Goal: Check status: Check status

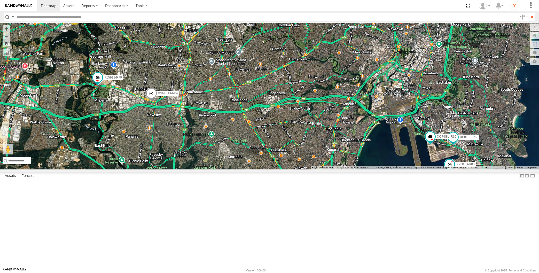
click at [331, 170] on div "XP30JQ-R03 XSNDHU-R04 3 RJ5911-R79 XP81FE-R59 XO74GU-R69" at bounding box center [269, 96] width 539 height 147
drag, startPoint x: 265, startPoint y: 226, endPoint x: 268, endPoint y: 219, distance: 7.1
click at [267, 170] on div "XP30JQ-R03 XSNDHU-R04 3 RJ5911-R79 XP81FE-R59 XO74GU-R69" at bounding box center [269, 96] width 539 height 147
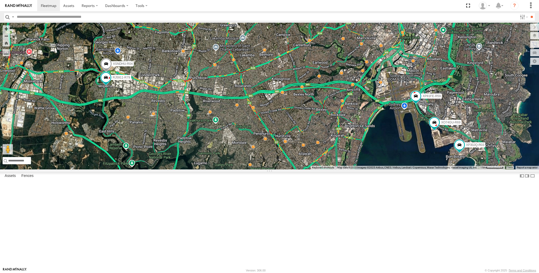
drag, startPoint x: 262, startPoint y: 208, endPoint x: 264, endPoint y: 210, distance: 2.8
click at [263, 170] on div "XP30JQ-R03 XSNDHU-R04 3 RJ5911-R79 XP81FE-R59 XO74GU-R69" at bounding box center [269, 96] width 539 height 147
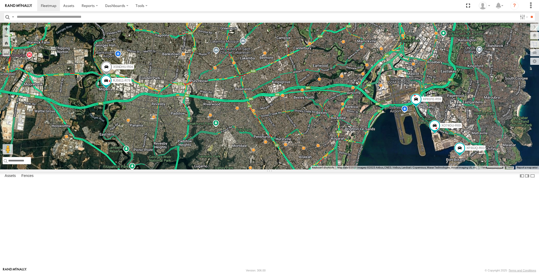
drag, startPoint x: 294, startPoint y: 187, endPoint x: 291, endPoint y: 188, distance: 2.9
click at [291, 170] on div "XP30JQ-R03 XSNDHU-R04 RJ5911-R79 XP81FE-R59 XO74GU-R69 3" at bounding box center [269, 96] width 539 height 147
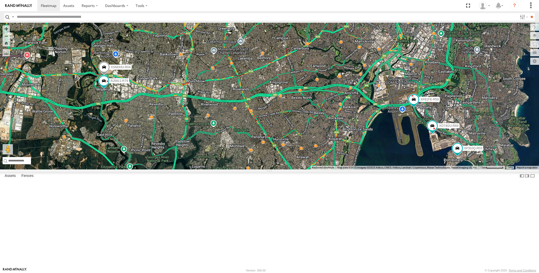
click at [440, 170] on div "XP30JQ-R03 XSNDHU-R04 RJ5911-R79 XP81FE-R59 XO74GU-R69 3" at bounding box center [269, 96] width 539 height 147
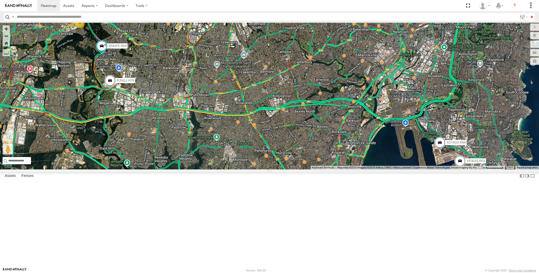
drag, startPoint x: 208, startPoint y: 196, endPoint x: 210, endPoint y: 190, distance: 5.7
click at [206, 170] on div "XP30JQ-R03 XSNDHU-R04 RJ5911-R79 XP81FE-R59 XO74GU-R69 3" at bounding box center [269, 96] width 539 height 147
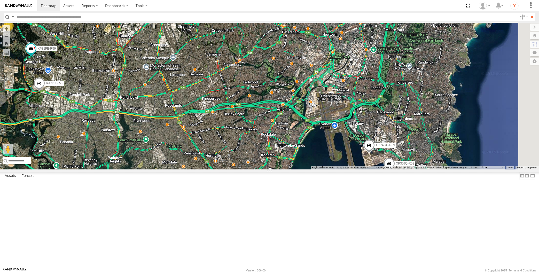
click at [267, 170] on div "XP30JQ-R03 RJ5911-R79 XP81FE-R59 XO74GU-R69 2 2" at bounding box center [269, 96] width 539 height 147
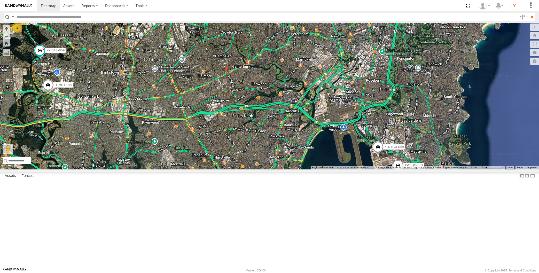
click at [257, 170] on div "XP30JQ-R03 RJ5911-R79 XP81FE-R59 XO74GU-R69 2 2" at bounding box center [269, 96] width 539 height 147
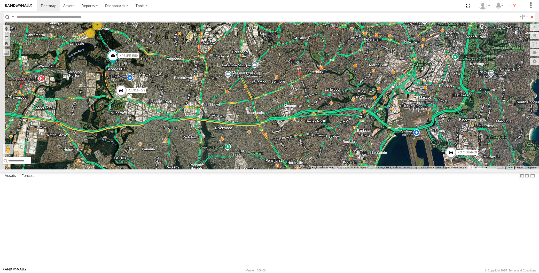
click at [255, 170] on div "XP30JQ-R03 RJ5911-R79 XP81FE-R59 XO74GU-R69 2 2" at bounding box center [269, 96] width 539 height 147
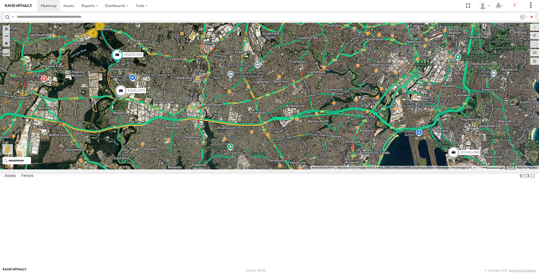
drag, startPoint x: 247, startPoint y: 203, endPoint x: 251, endPoint y: 203, distance: 4.2
click at [250, 170] on div "XP30JQ-R03 RJ5911-R79 XP81FE-R59 XO74GU-R69 2 2" at bounding box center [269, 96] width 539 height 147
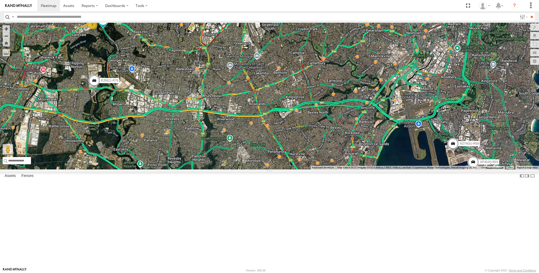
drag, startPoint x: 412, startPoint y: 219, endPoint x: 419, endPoint y: 206, distance: 14.4
click at [403, 170] on div "XP30JQ-R03 RJ5911-R79 XP81FE-R59 XO74GU-R69 2 2" at bounding box center [269, 96] width 539 height 147
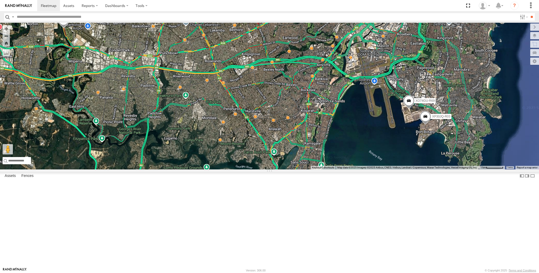
drag, startPoint x: 325, startPoint y: 178, endPoint x: 327, endPoint y: 180, distance: 3.3
click at [327, 170] on div "XP30JQ-R03 XSNDHU-R04 XO74GU-R69 4" at bounding box center [269, 96] width 539 height 147
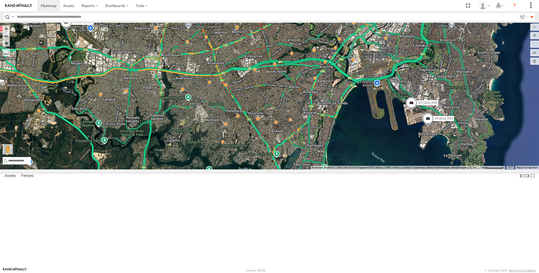
drag, startPoint x: 319, startPoint y: 183, endPoint x: 334, endPoint y: 187, distance: 14.8
click at [332, 170] on div "XP30JQ-R03 XSNDHU-R04 XO74GU-R69 4" at bounding box center [269, 96] width 539 height 147
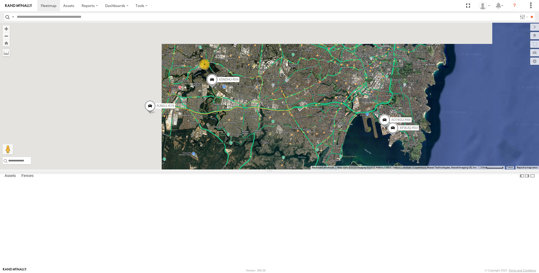
drag, startPoint x: 277, startPoint y: 186, endPoint x: 288, endPoint y: 188, distance: 10.7
click at [285, 170] on div "XP30JQ-R03 XSNDHU-R04 XO74GU-R69 4 RJ5911-R79" at bounding box center [269, 96] width 539 height 147
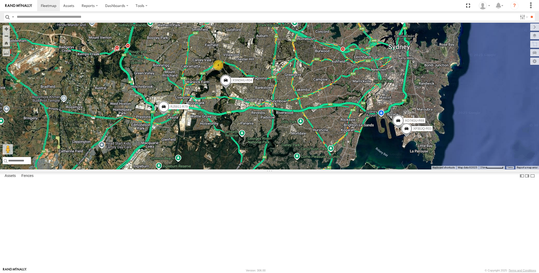
drag, startPoint x: 284, startPoint y: 193, endPoint x: 290, endPoint y: 192, distance: 5.7
click at [287, 170] on div "XP30JQ-R03 XSNDHU-R04 XO74GU-R69 4 RJ5911-R79" at bounding box center [269, 96] width 539 height 147
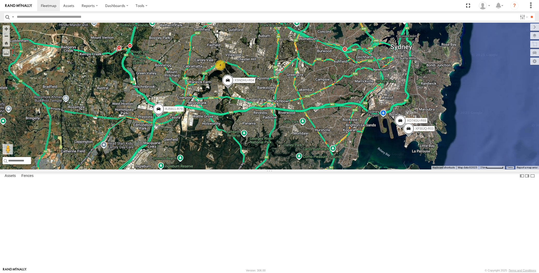
click at [288, 170] on div "XP30JQ-R03 XSNDHU-R04 XO74GU-R69 4 RJ5911-R79" at bounding box center [269, 96] width 539 height 147
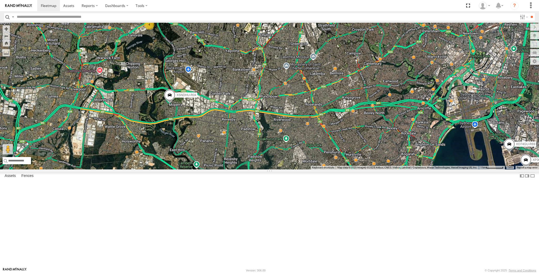
drag, startPoint x: 446, startPoint y: 205, endPoint x: 445, endPoint y: 202, distance: 3.3
click at [446, 170] on div "XP30JQ-R03 XSNDHU-R04 RJ5911-R79 XO74GU-R69 4" at bounding box center [269, 96] width 539 height 147
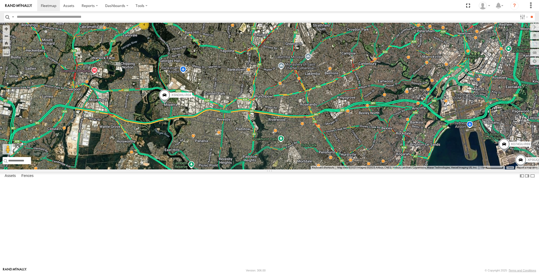
drag, startPoint x: 374, startPoint y: 180, endPoint x: 351, endPoint y: 187, distance: 24.2
click at [353, 170] on div "XP30JQ-R03 XSNDHU-R04 RJ5911-R79 XO74GU-R69 4" at bounding box center [269, 96] width 539 height 147
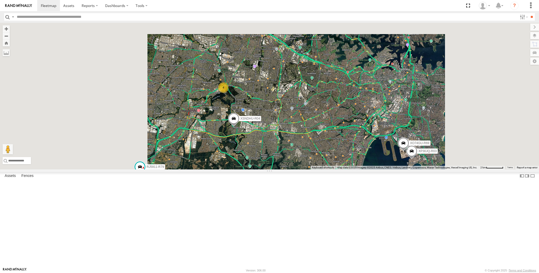
drag, startPoint x: 343, startPoint y: 194, endPoint x: 330, endPoint y: 186, distance: 15.3
click at [332, 170] on div "XP30JQ-R03 XSNDHU-R04 RJ5911-R79 XO74GU-R69 4" at bounding box center [269, 96] width 539 height 147
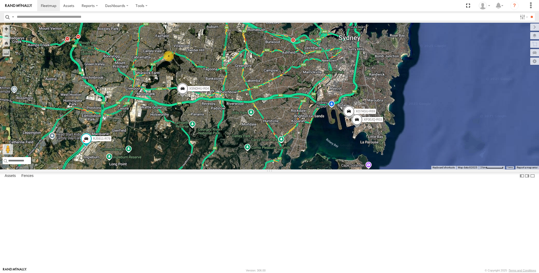
drag, startPoint x: 325, startPoint y: 184, endPoint x: 316, endPoint y: 181, distance: 9.1
click at [316, 170] on div "XP30JQ-R03 XSNDHU-R04 RJ5911-R79 XO74GU-R69 4" at bounding box center [269, 96] width 539 height 147
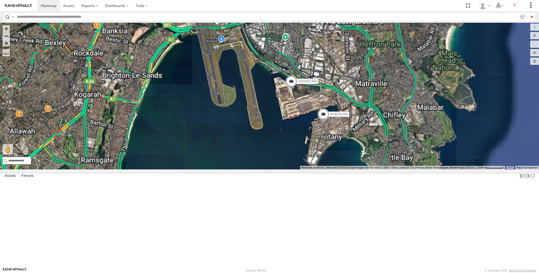
click at [298, 155] on div "XP30JQ-R03 XSNDHU-R04 RJ5911-R79 XO74GU-R69" at bounding box center [269, 96] width 539 height 147
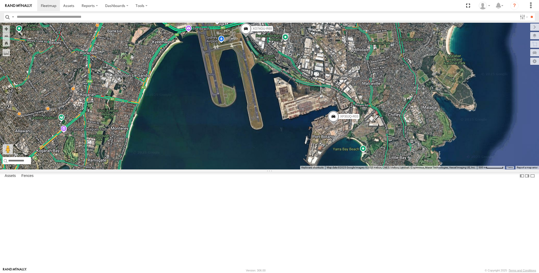
click at [406, 170] on div "XP30JQ-R03 XO74GU-R69" at bounding box center [269, 96] width 539 height 147
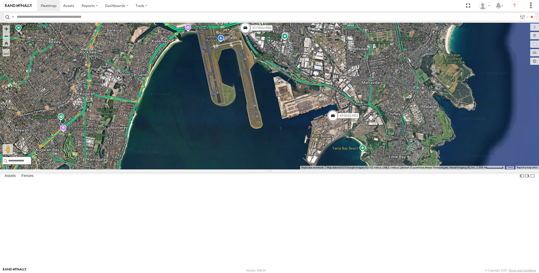
drag, startPoint x: 228, startPoint y: 148, endPoint x: 275, endPoint y: 149, distance: 46.5
click at [275, 149] on div "XP30JQ-R03 XO74GU-R69" at bounding box center [269, 96] width 539 height 147
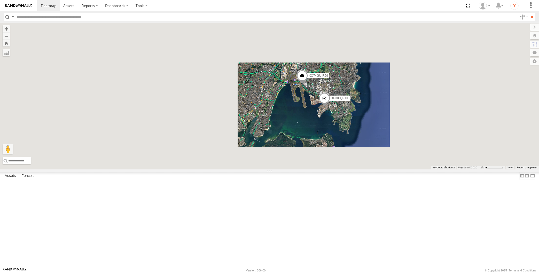
drag, startPoint x: 252, startPoint y: 168, endPoint x: 282, endPoint y: 162, distance: 30.0
click at [281, 163] on div "XP30JQ-R03 XO74GU-R69" at bounding box center [269, 96] width 539 height 147
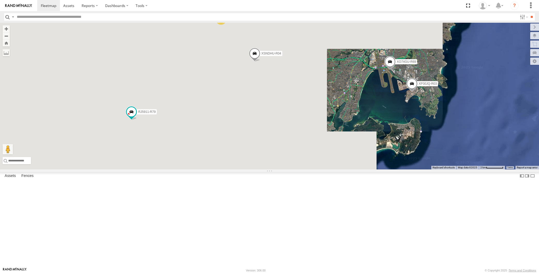
click at [271, 161] on div "XP30JQ-R03 XO74GU-R69 XSNDHU-R04 4 RJ5911-R79" at bounding box center [269, 96] width 539 height 147
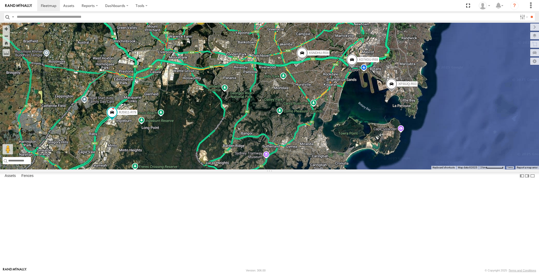
drag, startPoint x: 359, startPoint y: 166, endPoint x: 359, endPoint y: 171, distance: 4.9
click at [359, 170] on div "XP30JQ-R03 XSNDHU-R04 RJ5911-R79 XO74GU-R69 4" at bounding box center [269, 96] width 539 height 147
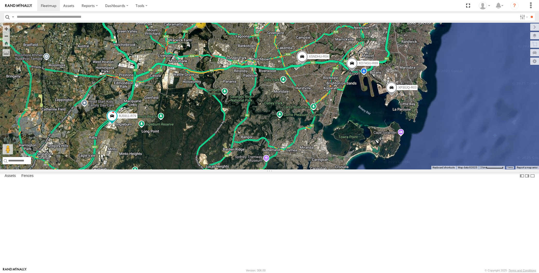
drag, startPoint x: 374, startPoint y: 164, endPoint x: 371, endPoint y: 169, distance: 5.6
click at [372, 168] on div "XP30JQ-R03 XSNDHU-R04 RJ5911-R79 XO74GU-R69 4" at bounding box center [269, 96] width 539 height 147
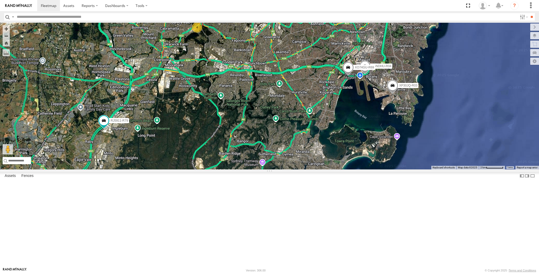
drag, startPoint x: 231, startPoint y: 194, endPoint x: 232, endPoint y: 197, distance: 3.7
click at [232, 170] on div "XP30JQ-R03 XSNDHU-R04 RJ5911-R79 XO74GU-R69 4" at bounding box center [269, 96] width 539 height 147
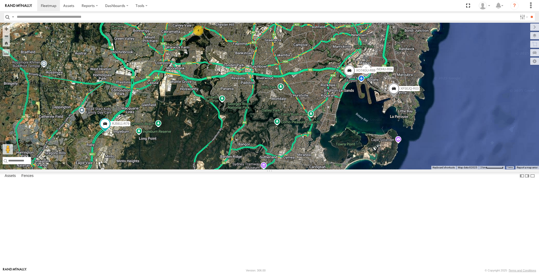
drag, startPoint x: 241, startPoint y: 138, endPoint x: 244, endPoint y: 144, distance: 6.7
click at [243, 144] on div "XP30JQ-R03 XSNDHU-R04 RJ5911-R79 XO74GU-R69 4" at bounding box center [269, 96] width 539 height 147
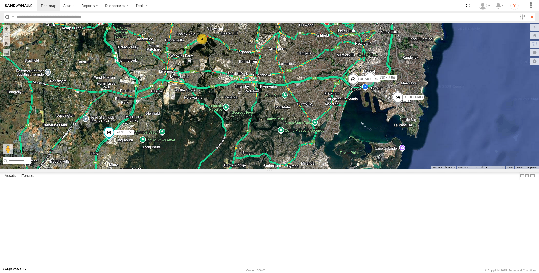
drag, startPoint x: 330, startPoint y: 154, endPoint x: 326, endPoint y: 158, distance: 5.7
click at [326, 158] on div "XP30JQ-R03 XSNDHU-R04 RJ5911-R79 XO74GU-R69 4" at bounding box center [269, 96] width 539 height 147
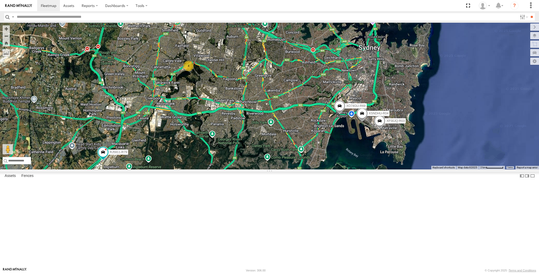
drag, startPoint x: 362, startPoint y: 168, endPoint x: 353, endPoint y: 190, distance: 23.7
click at [353, 170] on div "XP30JQ-R03 XSNDHU-R04 RJ5911-R79 XO74GU-R69 4" at bounding box center [269, 96] width 539 height 147
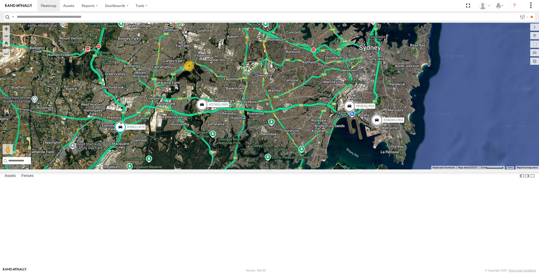
click at [294, 170] on div "XP30JQ-R03 XSNDHU-R04 RJ5911-R79 XO74GU-R69 4" at bounding box center [269, 96] width 539 height 147
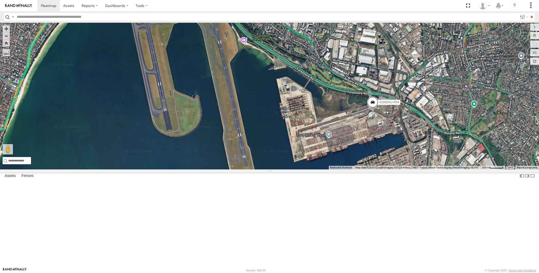
drag, startPoint x: 319, startPoint y: 215, endPoint x: 334, endPoint y: 216, distance: 14.8
click at [331, 170] on div "XP30JQ-R03 XSNDHU-R04 RJ5911-R79 XO74GU-R69" at bounding box center [269, 96] width 539 height 147
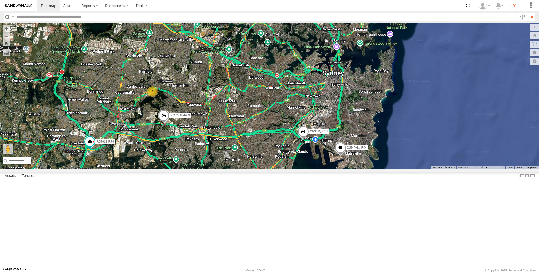
drag, startPoint x: 277, startPoint y: 215, endPoint x: 290, endPoint y: 216, distance: 12.9
click at [289, 170] on div "XP30JQ-R03 XSNDHU-R04 RJ5911-R79 XO74GU-R69 4" at bounding box center [269, 96] width 539 height 147
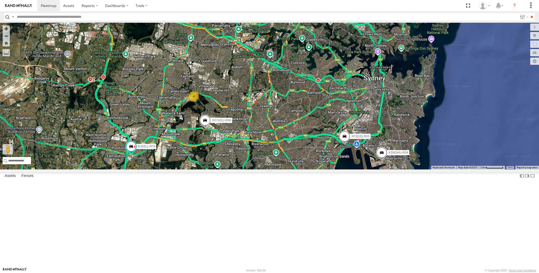
drag, startPoint x: 296, startPoint y: 212, endPoint x: 301, endPoint y: 205, distance: 8.8
click at [300, 170] on div "XP30JQ-R03 XSNDHU-R04 RJ5911-R79 XO74GU-R69 4" at bounding box center [269, 96] width 539 height 147
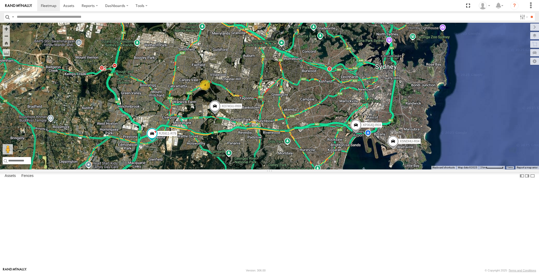
drag, startPoint x: 361, startPoint y: 217, endPoint x: 368, endPoint y: 217, distance: 7.3
click at [368, 170] on div "XP30JQ-R03 XSNDHU-R04 RJ5911-R79 XO74GU-R69 4" at bounding box center [269, 96] width 539 height 147
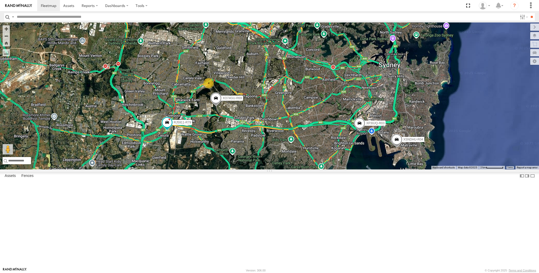
drag, startPoint x: 290, startPoint y: 234, endPoint x: 294, endPoint y: 232, distance: 4.3
click at [294, 170] on div "XP30JQ-R03 XSNDHU-R04 RJ5911-R79 XO74GU-R69 4" at bounding box center [269, 96] width 539 height 147
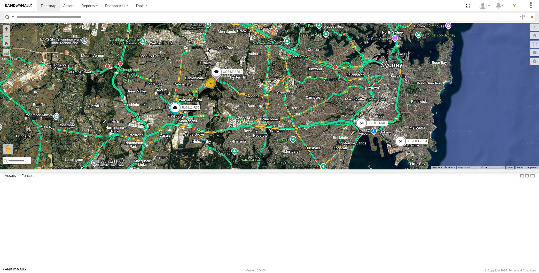
drag, startPoint x: 259, startPoint y: 213, endPoint x: 262, endPoint y: 213, distance: 3.1
click at [262, 170] on div "XP30JQ-R03 XSNDHU-R04 RJ5911-R79 XO74GU-R69 4" at bounding box center [269, 96] width 539 height 147
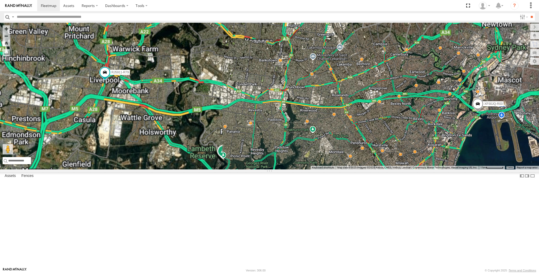
drag, startPoint x: 247, startPoint y: 201, endPoint x: 253, endPoint y: 222, distance: 21.8
click at [253, 170] on div "XP30JQ-R03 XSNDHU-R04 RJ5911-R79 4 XO74GU-R69" at bounding box center [269, 96] width 539 height 147
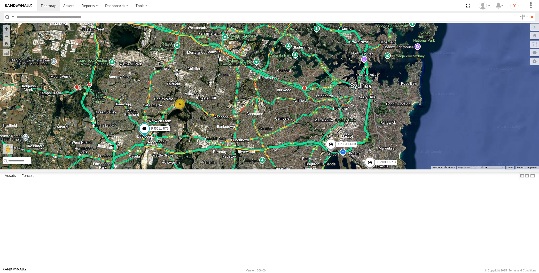
drag, startPoint x: 360, startPoint y: 229, endPoint x: 328, endPoint y: 215, distance: 34.6
click at [328, 170] on div "XP30JQ-R03 XSNDHU-R04 RJ5911-R79 5" at bounding box center [269, 96] width 539 height 147
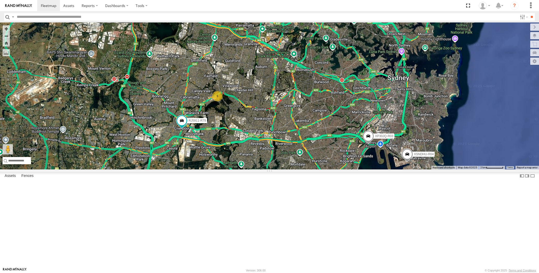
drag, startPoint x: 188, startPoint y: 207, endPoint x: 215, endPoint y: 212, distance: 27.6
click at [215, 170] on div "XP30JQ-R03 XSNDHU-R04 RJ5911-R79 5" at bounding box center [269, 96] width 539 height 147
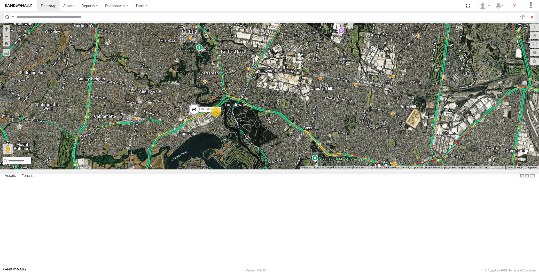
drag, startPoint x: 302, startPoint y: 193, endPoint x: 311, endPoint y: 185, distance: 11.9
click at [310, 170] on div "RJ5911-R79 XO74GU-R69 4" at bounding box center [269, 96] width 539 height 147
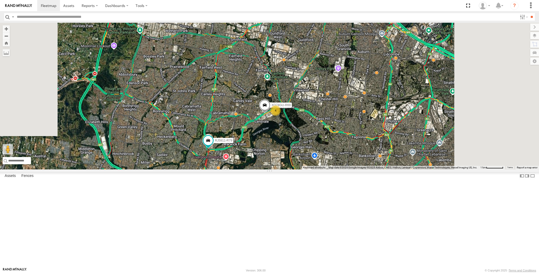
drag, startPoint x: 310, startPoint y: 198, endPoint x: 316, endPoint y: 181, distance: 17.7
click at [315, 170] on div "RJ5911-R79 XO74GU-R69 XP30JQ-R03 4" at bounding box center [269, 96] width 539 height 147
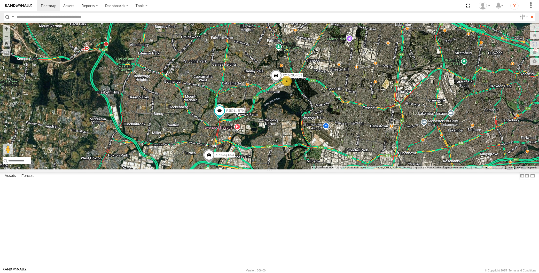
click at [269, 170] on div "RJ5911-R79 XO74GU-R69 XP30JQ-R03 4" at bounding box center [269, 96] width 539 height 147
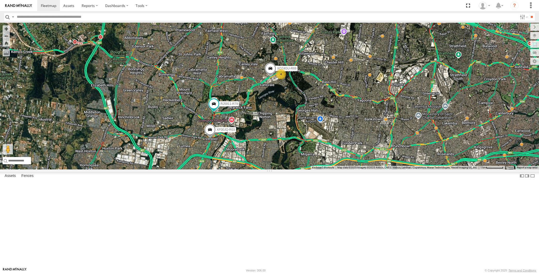
drag, startPoint x: 325, startPoint y: 188, endPoint x: 317, endPoint y: 180, distance: 11.3
click at [317, 170] on div "RJ5911-R79 XO74GU-R69 XP30JQ-R03 4" at bounding box center [269, 96] width 539 height 147
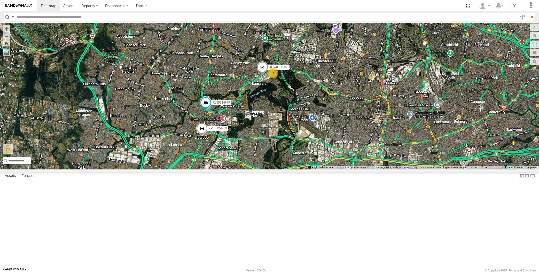
drag, startPoint x: 337, startPoint y: 194, endPoint x: 334, endPoint y: 195, distance: 3.8
click at [334, 170] on div "RJ5911-R79 XO74GU-R69 XP30JQ-R03 4" at bounding box center [269, 96] width 539 height 147
drag, startPoint x: 380, startPoint y: 205, endPoint x: 362, endPoint y: 205, distance: 18.6
click at [362, 170] on div "RJ5911-R79 XO74GU-R69 XP30JQ-R03 4" at bounding box center [269, 96] width 539 height 147
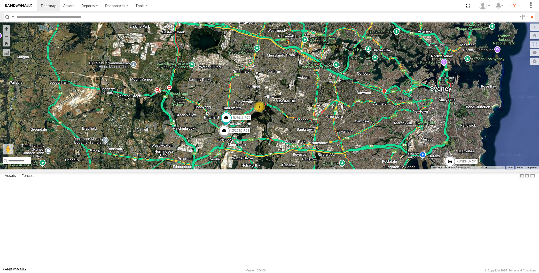
drag, startPoint x: 325, startPoint y: 213, endPoint x: 317, endPoint y: 209, distance: 8.9
click at [317, 170] on div "RJ5911-R79 XP30JQ-R03 XSNDHU-R04 5" at bounding box center [269, 96] width 539 height 147
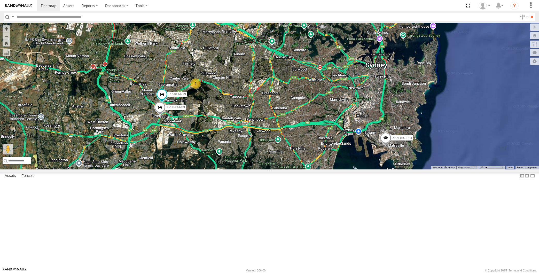
click at [324, 170] on div "RJ5911-R79 XP30JQ-R03 XSNDHU-R04 5" at bounding box center [269, 96] width 539 height 147
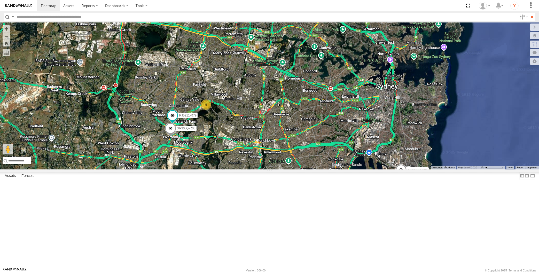
drag, startPoint x: 191, startPoint y: 162, endPoint x: 199, endPoint y: 181, distance: 21.4
click at [199, 170] on div "XP30JQ-R03 XSNDHU-R04 RJ5911-R79 5" at bounding box center [269, 96] width 539 height 147
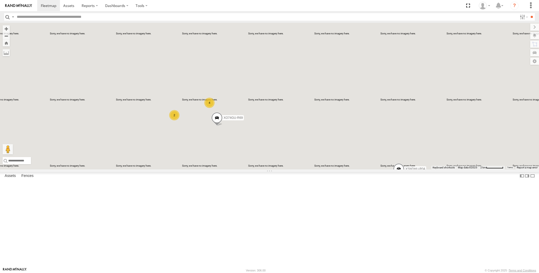
drag, startPoint x: 230, startPoint y: 191, endPoint x: 225, endPoint y: 187, distance: 6.2
click at [227, 170] on div "XSNDHU-R04 XO74GU-R69 2 4" at bounding box center [269, 96] width 539 height 147
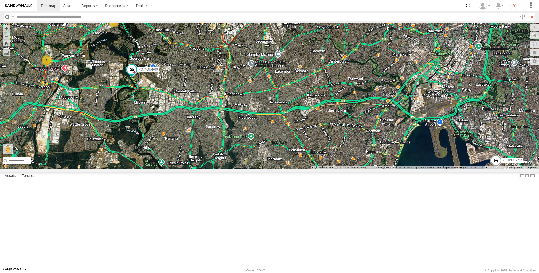
drag, startPoint x: 152, startPoint y: 183, endPoint x: 162, endPoint y: 182, distance: 9.9
click at [161, 170] on div "XSNDHU-R04 XO74GU-R69 2 4" at bounding box center [269, 96] width 539 height 147
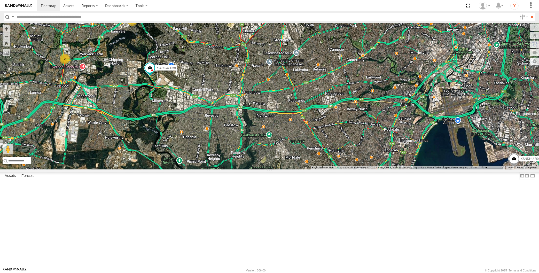
drag, startPoint x: 280, startPoint y: 213, endPoint x: 286, endPoint y: 212, distance: 5.8
click at [284, 170] on div "XSNDHU-R04 XO74GU-R69 2 4" at bounding box center [269, 96] width 539 height 147
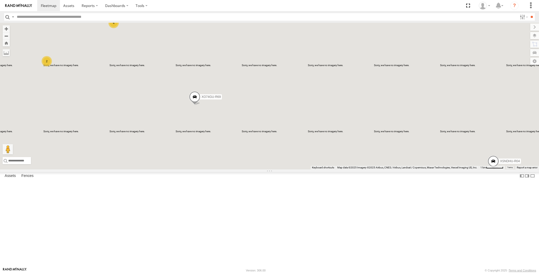
click at [272, 108] on div "2 XSNDHU-R04 4 XO74GU-R69" at bounding box center [269, 96] width 539 height 147
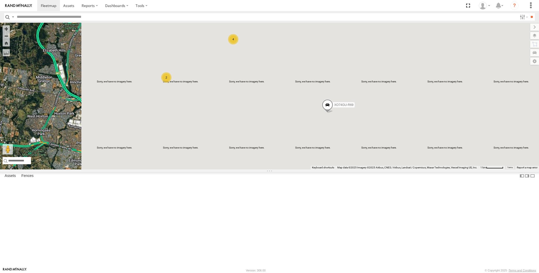
click at [167, 159] on div "2 XSNDHU-R04 4 XO74GU-R69" at bounding box center [269, 96] width 539 height 147
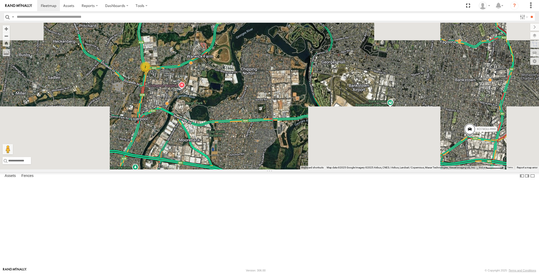
click at [186, 138] on div "XSNDHU-R04 XO74GU-R69 2 4" at bounding box center [269, 96] width 539 height 147
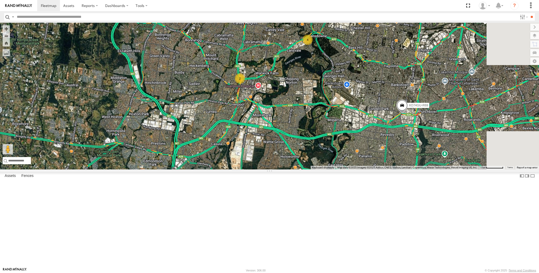
click at [341, 170] on div "XSNDHU-R04 XO74GU-R69 2 4" at bounding box center [269, 96] width 539 height 147
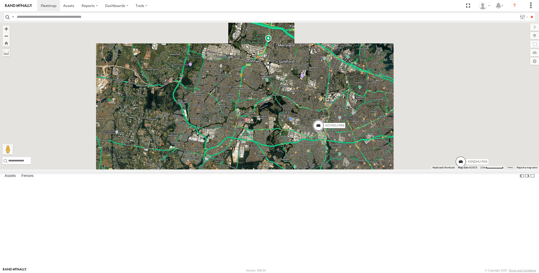
click at [397, 170] on div "XSNDHU-R04 XO74GU-R69" at bounding box center [269, 96] width 539 height 147
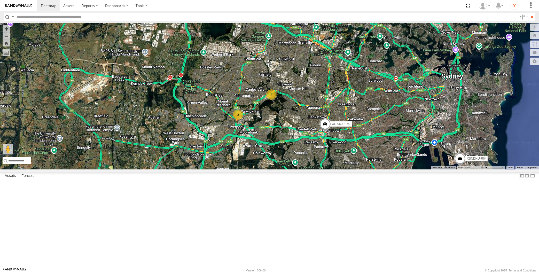
drag, startPoint x: 413, startPoint y: 248, endPoint x: 410, endPoint y: 243, distance: 5.2
click at [410, 170] on div "XSNDHU-R04 XO74GU-R69 2 4" at bounding box center [269, 96] width 539 height 147
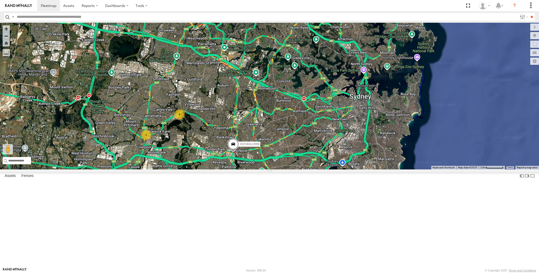
drag, startPoint x: 250, startPoint y: 255, endPoint x: 239, endPoint y: 244, distance: 15.9
click at [240, 170] on div "XSNDHU-R04 XO74GU-R69 2 4" at bounding box center [269, 96] width 539 height 147
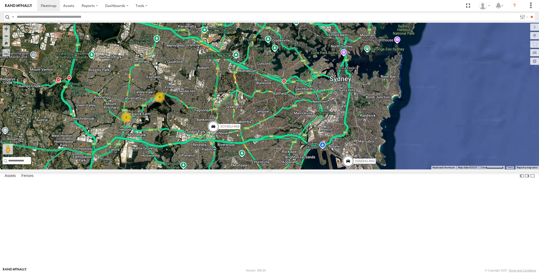
drag, startPoint x: 278, startPoint y: 228, endPoint x: 284, endPoint y: 220, distance: 9.2
click at [284, 170] on div "XSNDHU-R04 XO74GU-R69 2 4" at bounding box center [269, 96] width 539 height 147
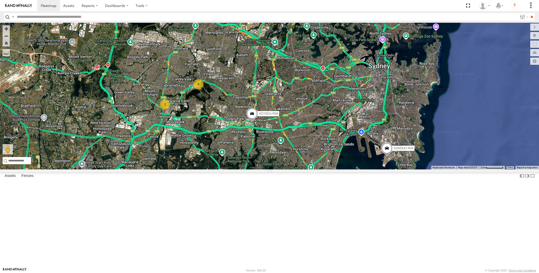
drag, startPoint x: 237, startPoint y: 206, endPoint x: 271, endPoint y: 201, distance: 35.0
click at [272, 170] on div "XSNDHU-R04 XO74GU-R69 2 4" at bounding box center [269, 96] width 539 height 147
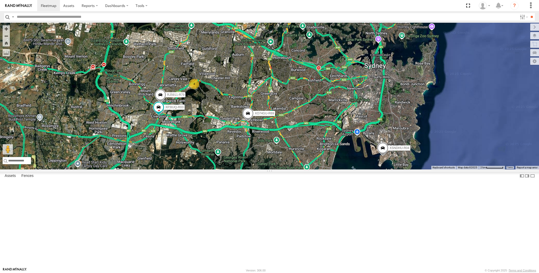
drag, startPoint x: 260, startPoint y: 227, endPoint x: 257, endPoint y: 225, distance: 3.5
click at [257, 170] on div "XSNDHU-R04 XO74GU-R69 XP30JQ-R03 RJ5911-R79 4" at bounding box center [269, 96] width 539 height 147
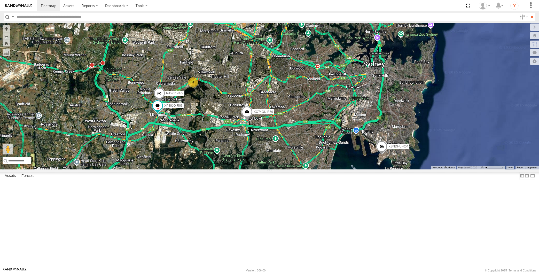
drag, startPoint x: 360, startPoint y: 220, endPoint x: 359, endPoint y: 217, distance: 2.6
click at [359, 170] on div "XSNDHU-R04 XO74GU-R69 XP30JQ-R03 RJ5911-R79 4" at bounding box center [269, 96] width 539 height 147
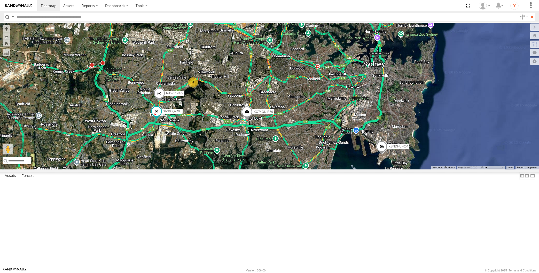
drag, startPoint x: 277, startPoint y: 217, endPoint x: 280, endPoint y: 217, distance: 3.1
click at [280, 170] on div "XSNDHU-R04 XO74GU-R69 XP30JQ-R03 RJ5911-R79 4" at bounding box center [269, 96] width 539 height 147
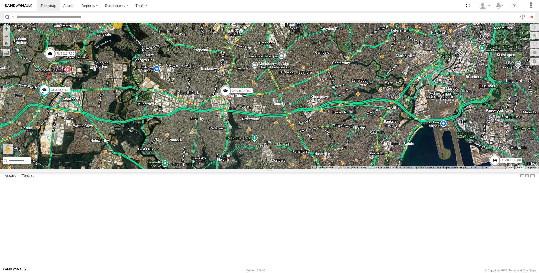
click at [234, 170] on div "XP30JQ-R03 XSNDHU-R04 RJ5911-R79 XO74GU-R69 4" at bounding box center [269, 96] width 539 height 147
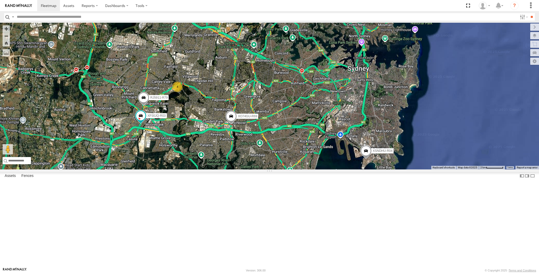
drag, startPoint x: 248, startPoint y: 204, endPoint x: 248, endPoint y: 196, distance: 8.3
click at [248, 170] on div "XP30JQ-R03 XSNDHU-R04 RJ5911-R79 XO74GU-R69 4" at bounding box center [269, 96] width 539 height 147
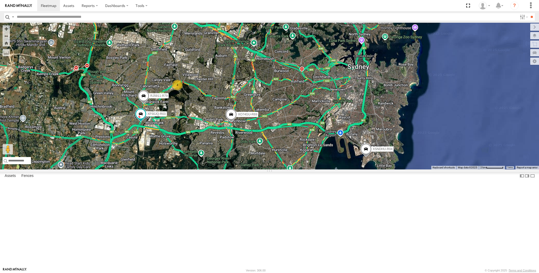
click at [232, 123] on span at bounding box center [231, 116] width 11 height 14
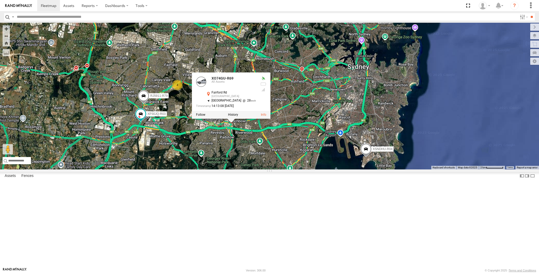
click at [264, 170] on div "XP30JQ-R03 XSNDHU-R04 RJ5911-R79 XO74GU-R69 4 XO74GU-R69 All Assets [GEOGRAPHIC…" at bounding box center [269, 96] width 539 height 147
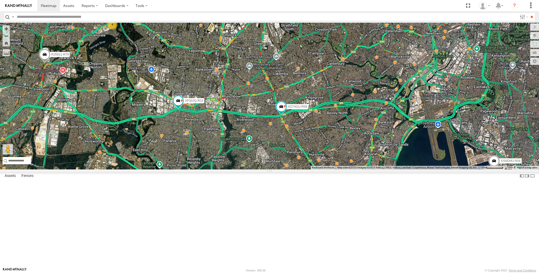
drag, startPoint x: 316, startPoint y: 208, endPoint x: 316, endPoint y: 215, distance: 7.0
click at [315, 170] on div "XP30JQ-R03 XSNDHU-R04 4 RJ5911-R79 XO74GU-R69" at bounding box center [269, 96] width 539 height 147
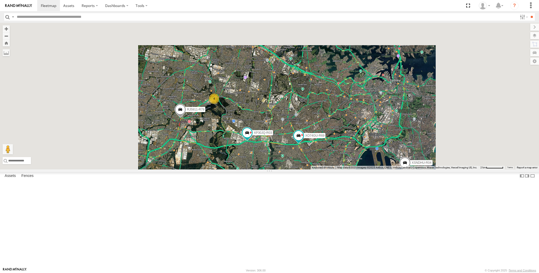
drag, startPoint x: 351, startPoint y: 222, endPoint x: 347, endPoint y: 217, distance: 6.6
click at [347, 170] on div "XP30JQ-R03 XSNDHU-R04 RJ5911-R79 XO74GU-R69 4" at bounding box center [269, 96] width 539 height 147
